Goal: Obtain resource: Obtain resource

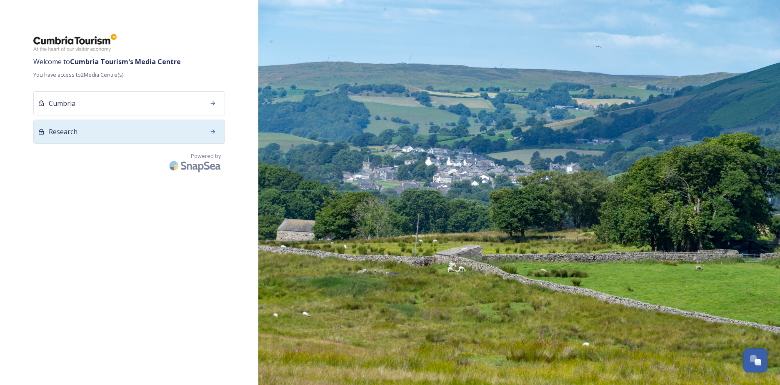
click at [139, 134] on div "Research" at bounding box center [129, 132] width 192 height 24
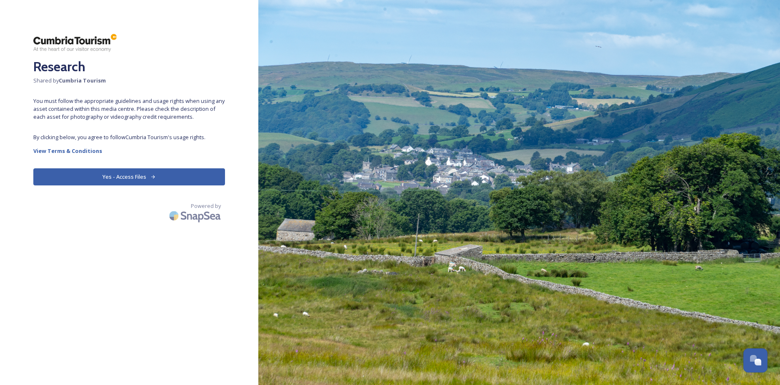
click at [90, 178] on button "Yes - Access Files" at bounding box center [129, 176] width 192 height 17
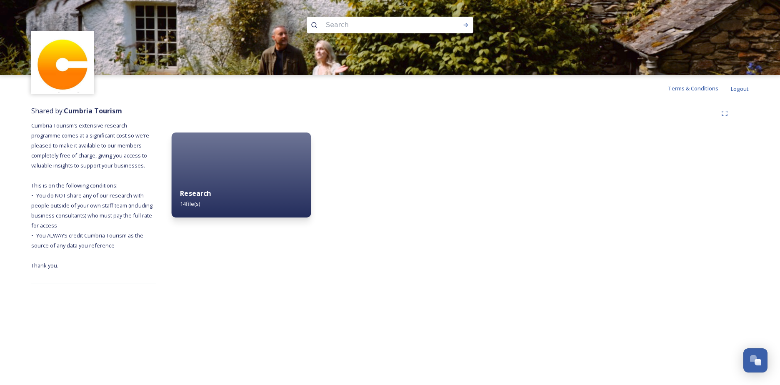
click at [210, 205] on div "Research 14 file(s)" at bounding box center [242, 199] width 140 height 38
